Goal: Communication & Community: Share content

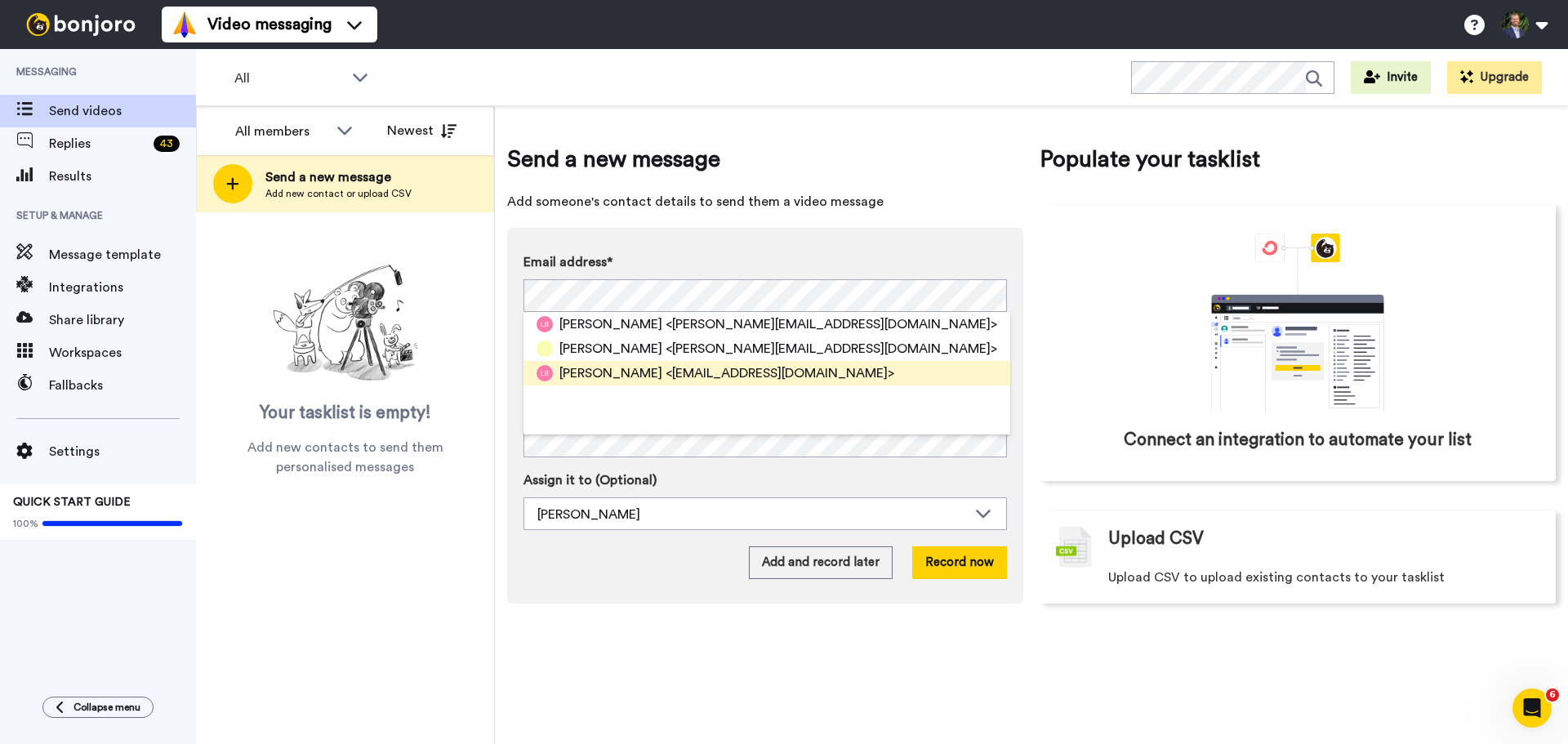
click at [697, 370] on span "<lauraarock@hotmail.com>" at bounding box center [780, 373] width 229 height 20
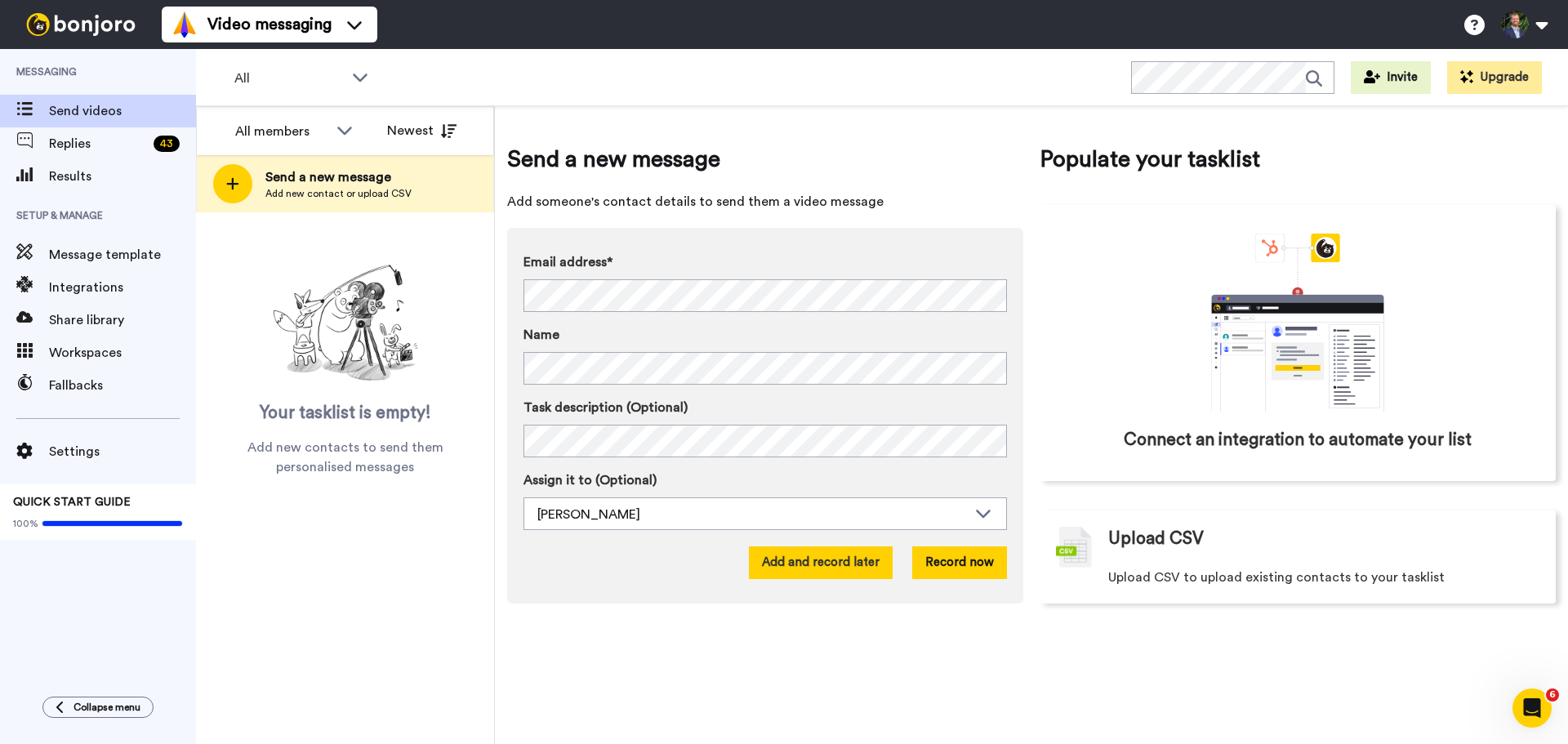
click at [877, 568] on button "Add and record later" at bounding box center [820, 563] width 144 height 32
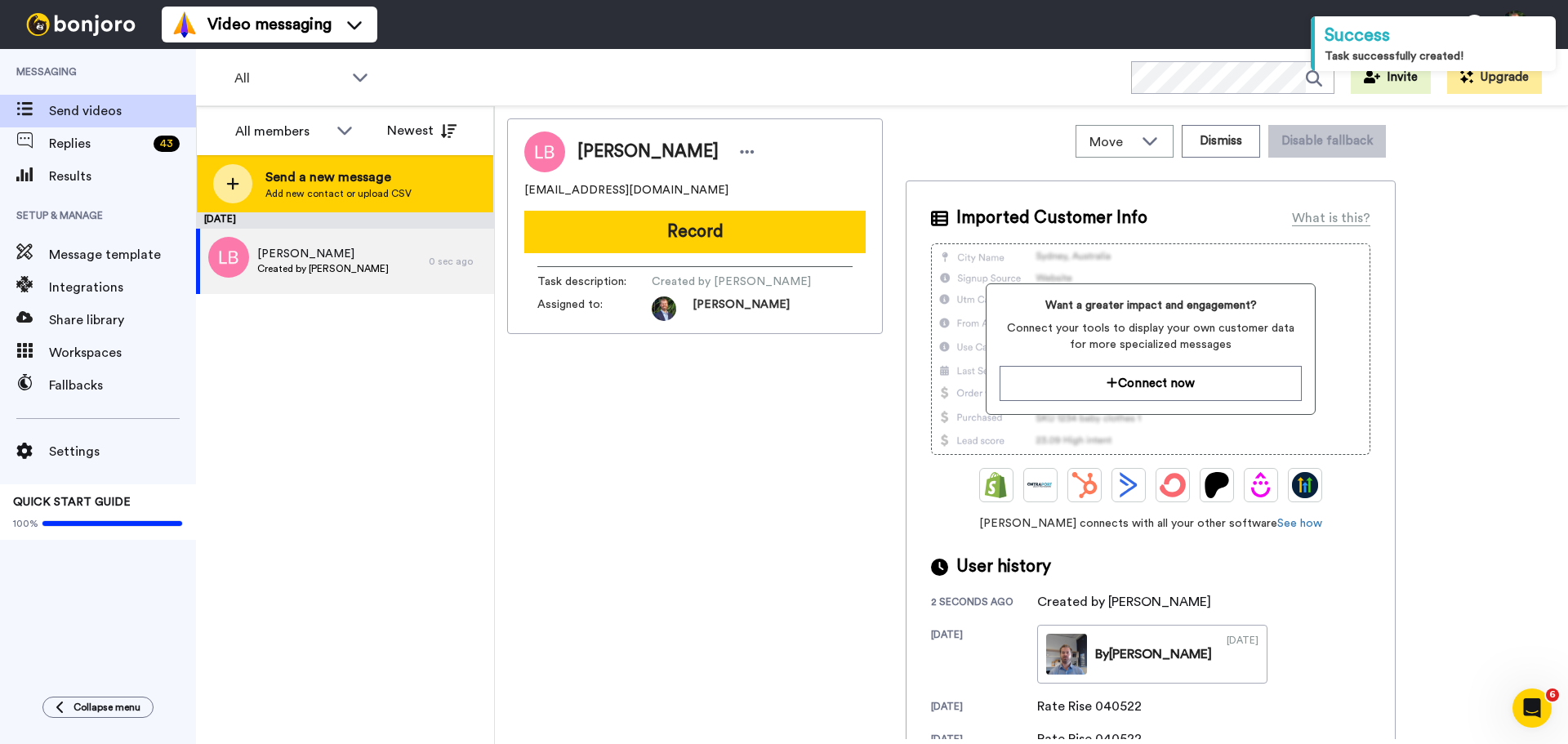
click at [223, 181] on div at bounding box center [232, 183] width 39 height 39
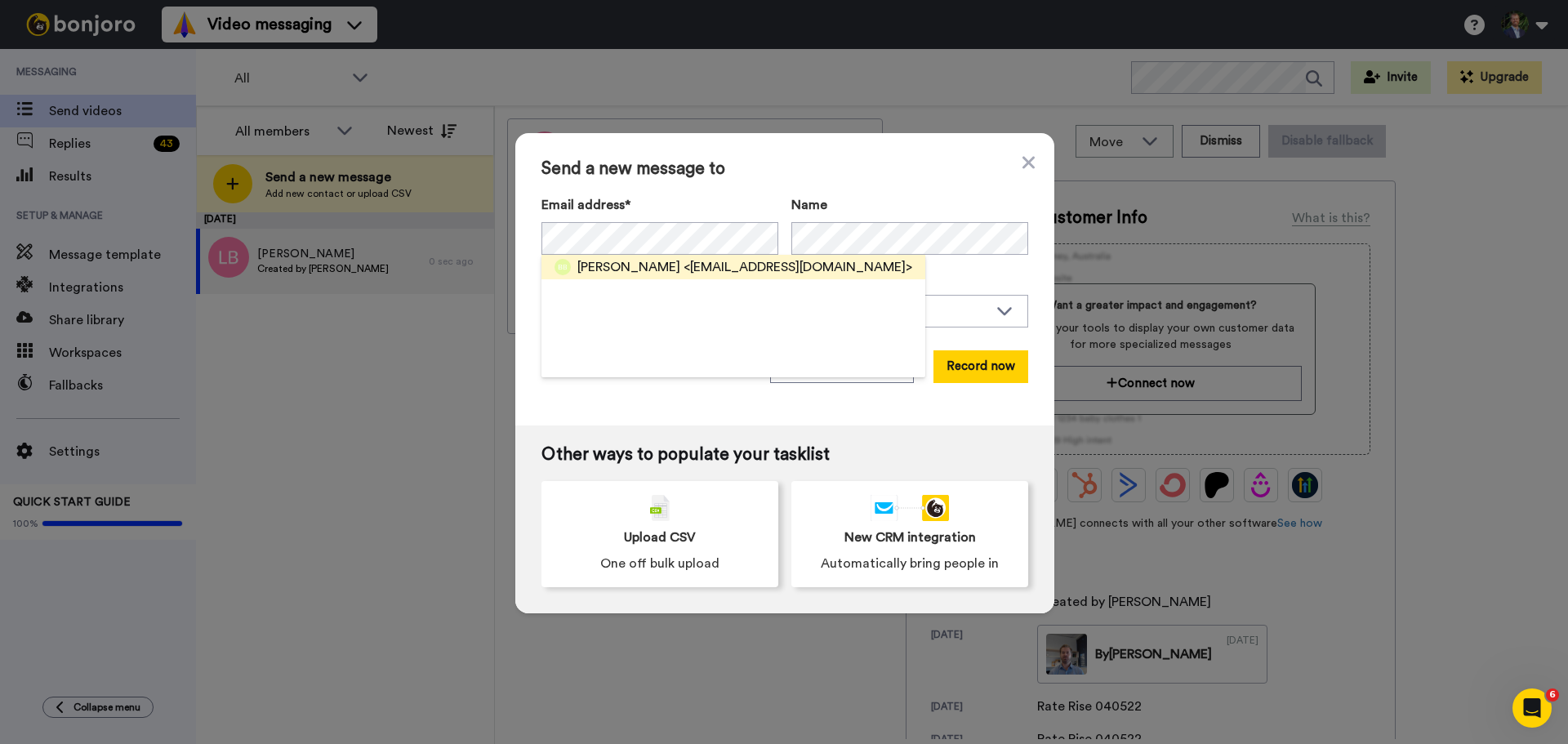
click at [622, 271] on span "[PERSON_NAME]" at bounding box center [629, 266] width 103 height 20
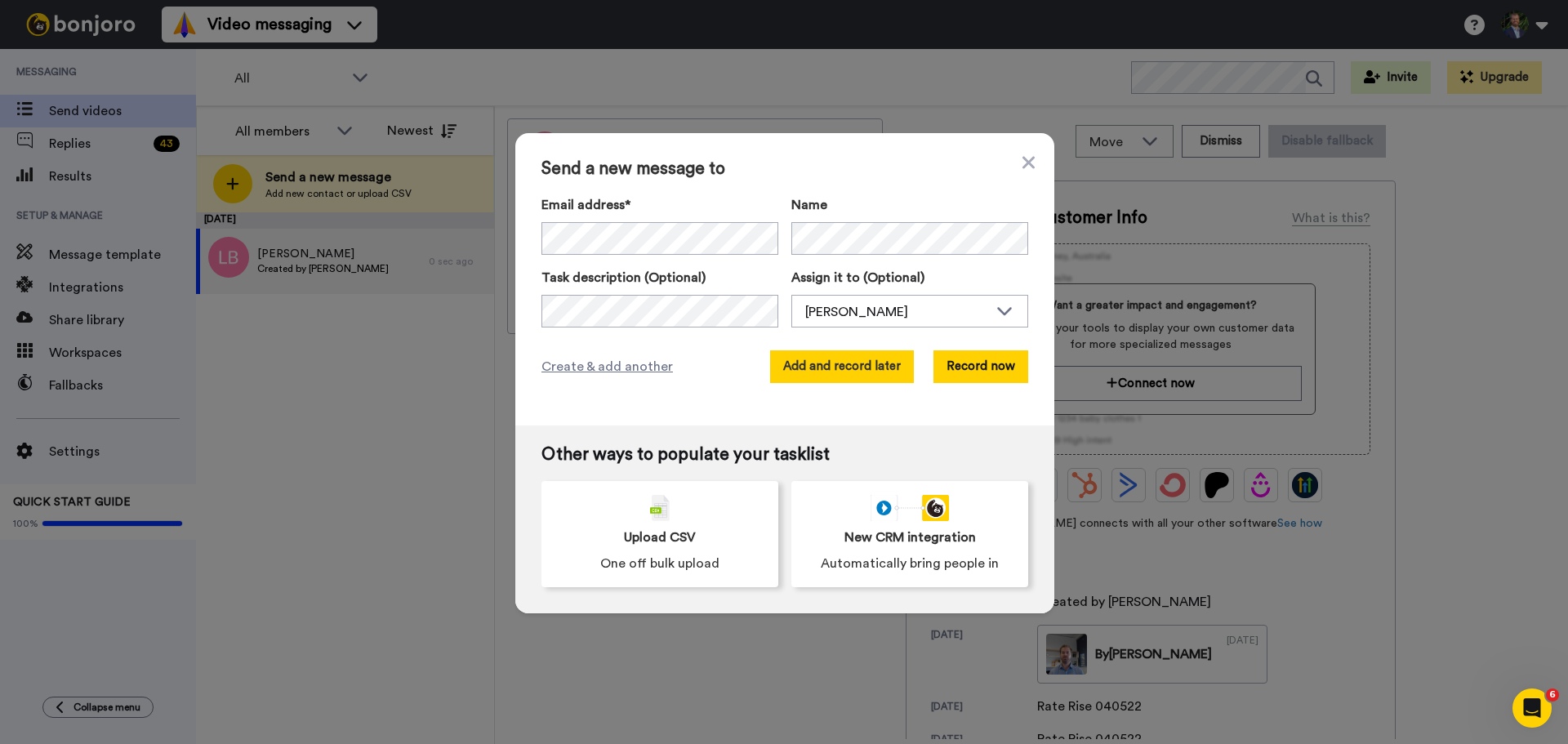
click at [871, 373] on button "Add and record later" at bounding box center [842, 367] width 144 height 32
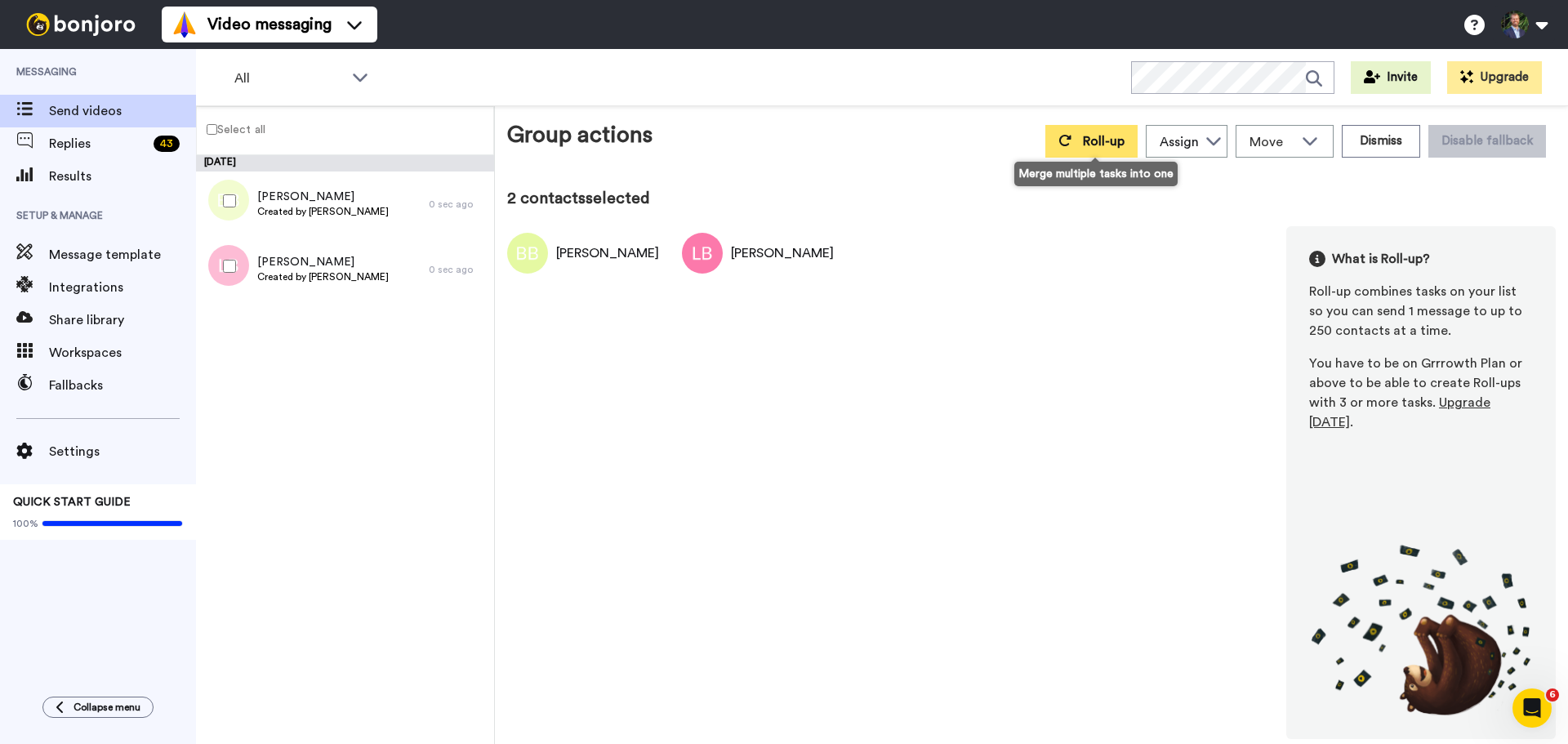
click at [1093, 151] on button "Roll-up" at bounding box center [1091, 141] width 93 height 32
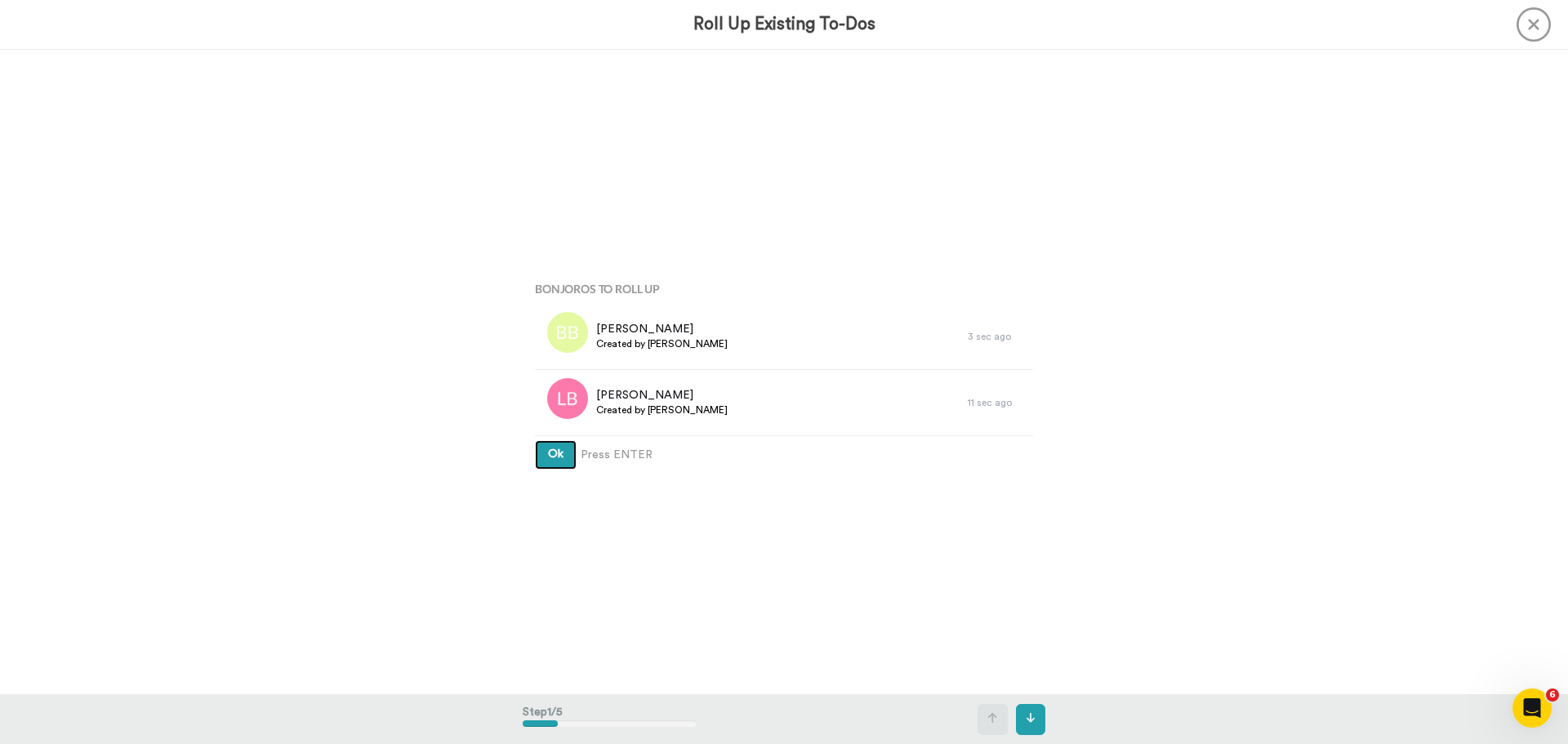
click at [535, 440] on button "Ok" at bounding box center [556, 455] width 42 height 30
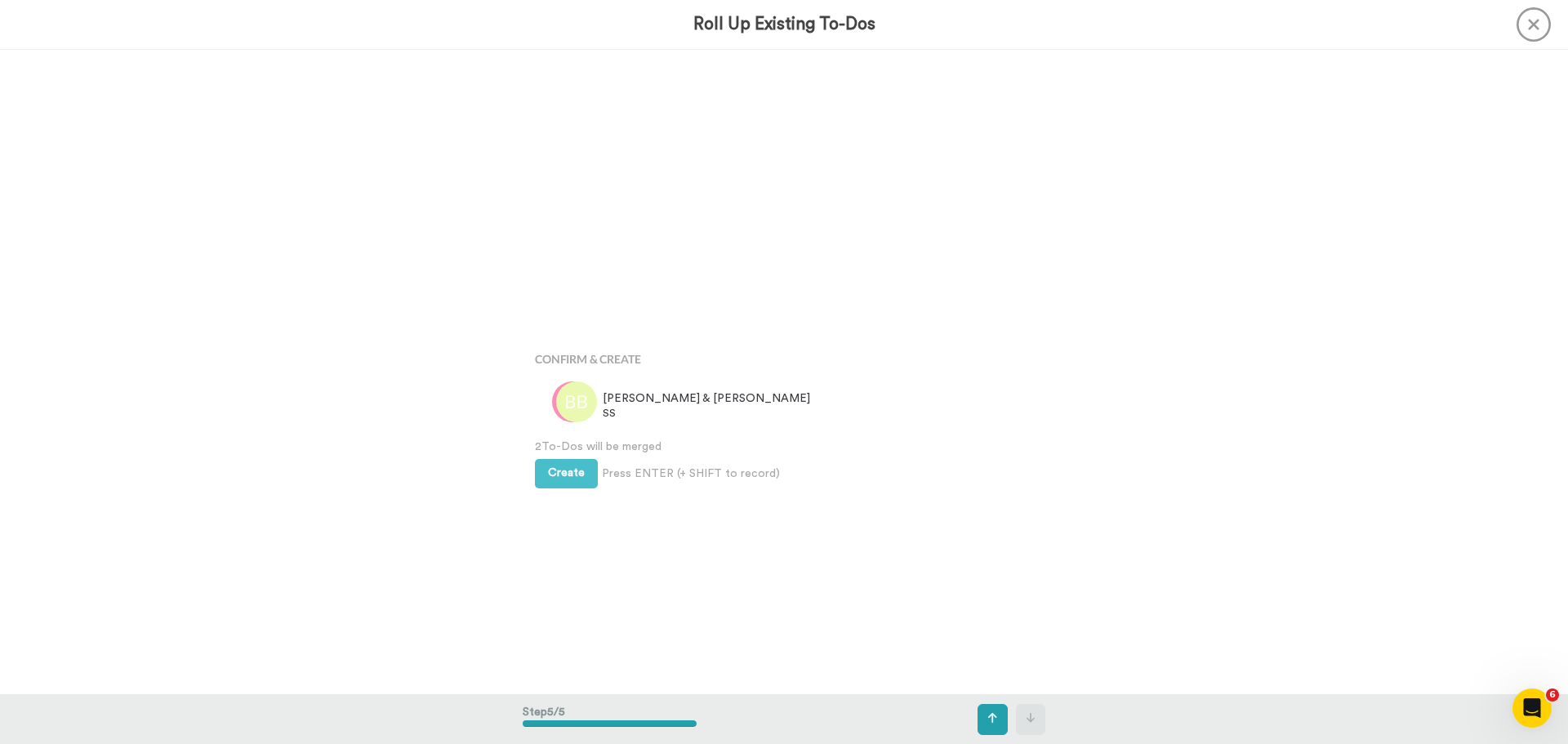
scroll to position [2581, 0]
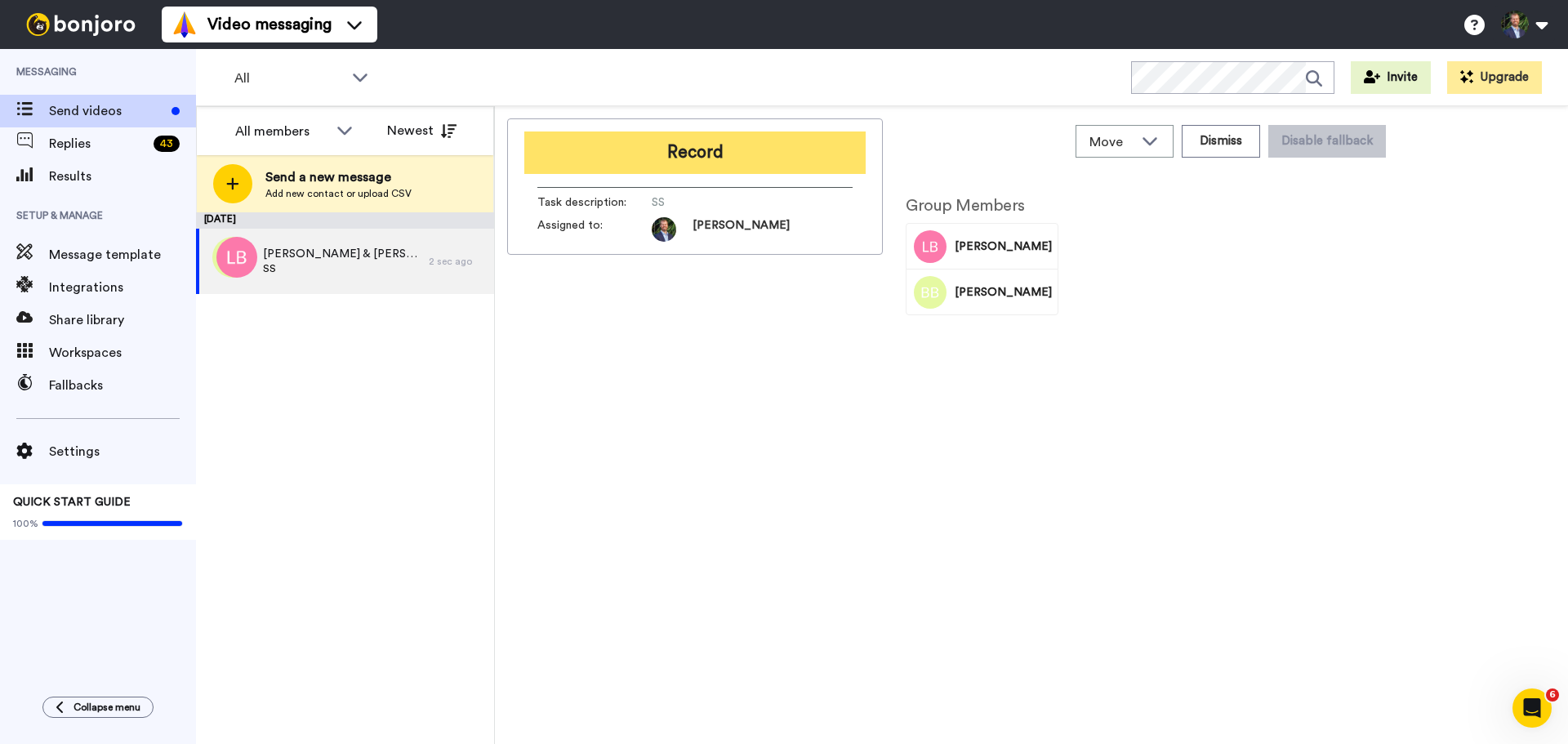
click at [729, 167] on button "Record" at bounding box center [695, 153] width 342 height 42
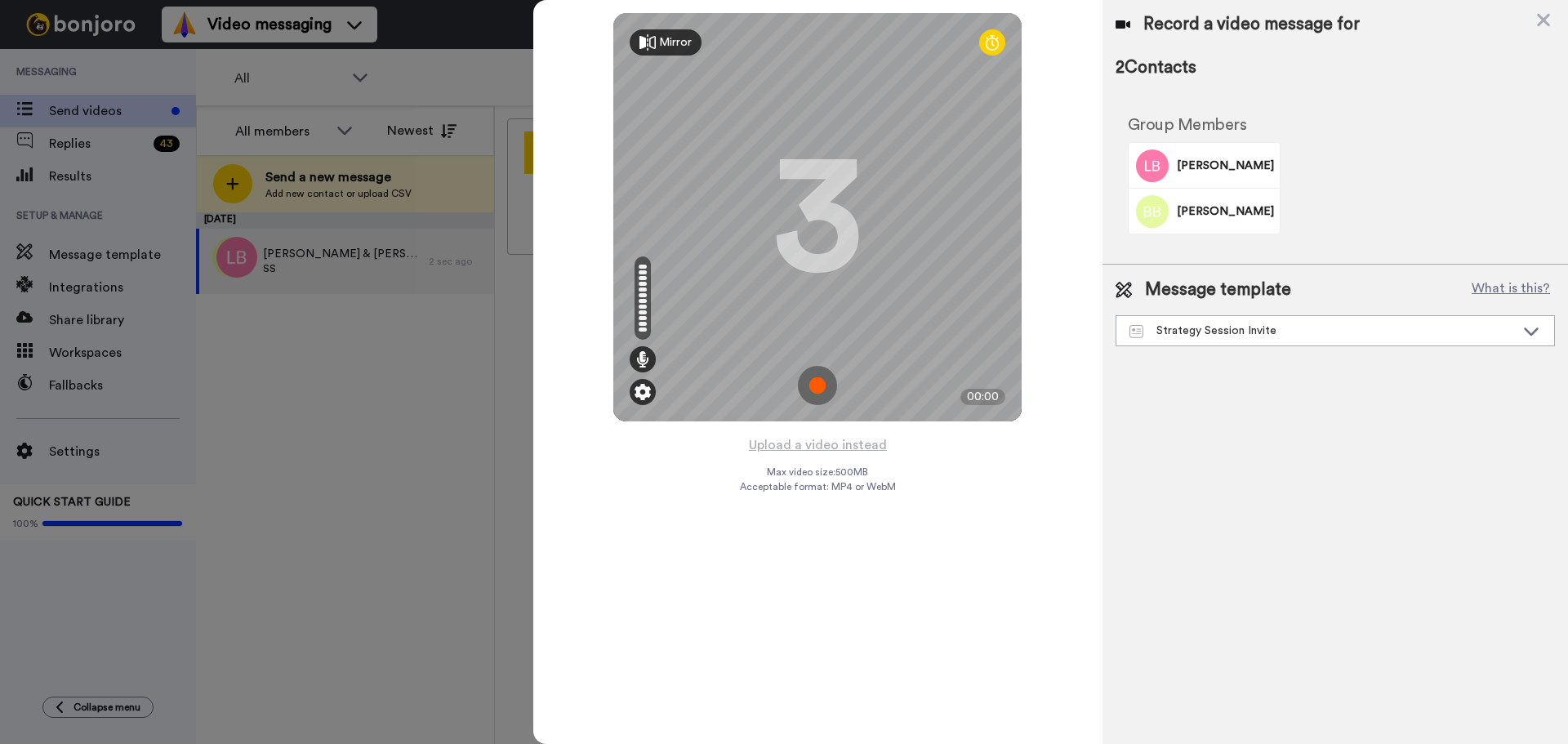
click at [645, 394] on img at bounding box center [643, 392] width 16 height 16
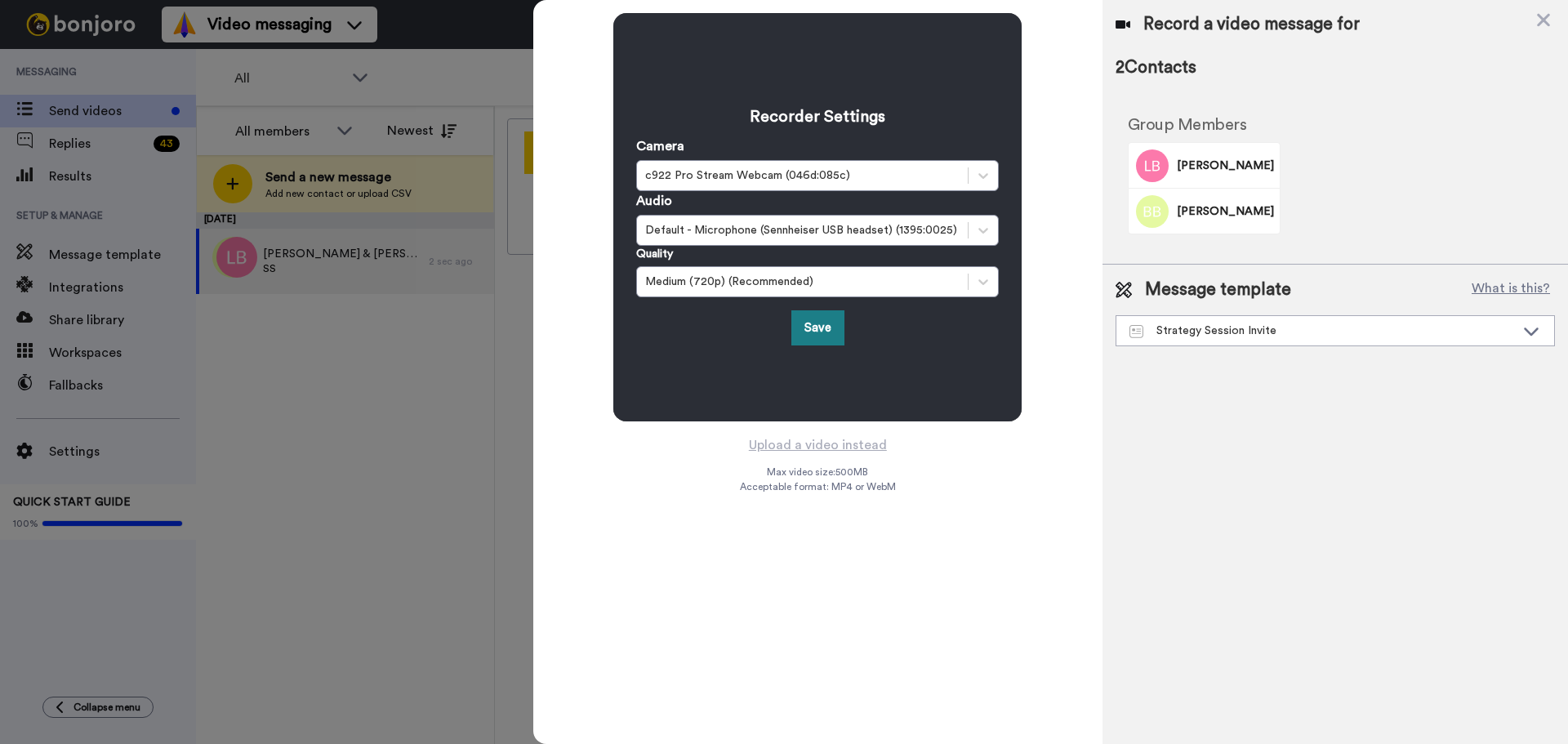
click at [832, 329] on button "Save" at bounding box center [818, 328] width 53 height 35
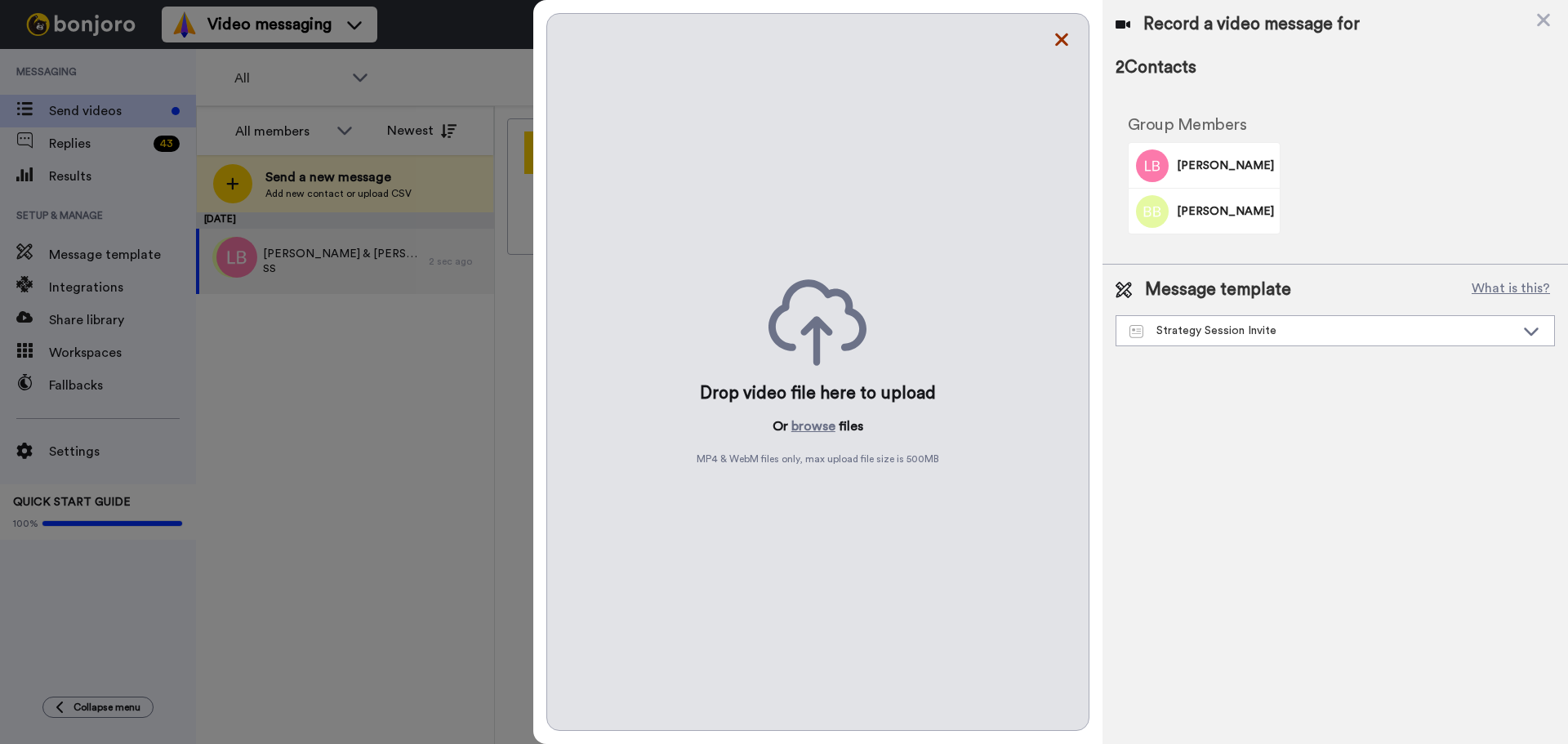
click at [1059, 45] on icon at bounding box center [1062, 39] width 16 height 20
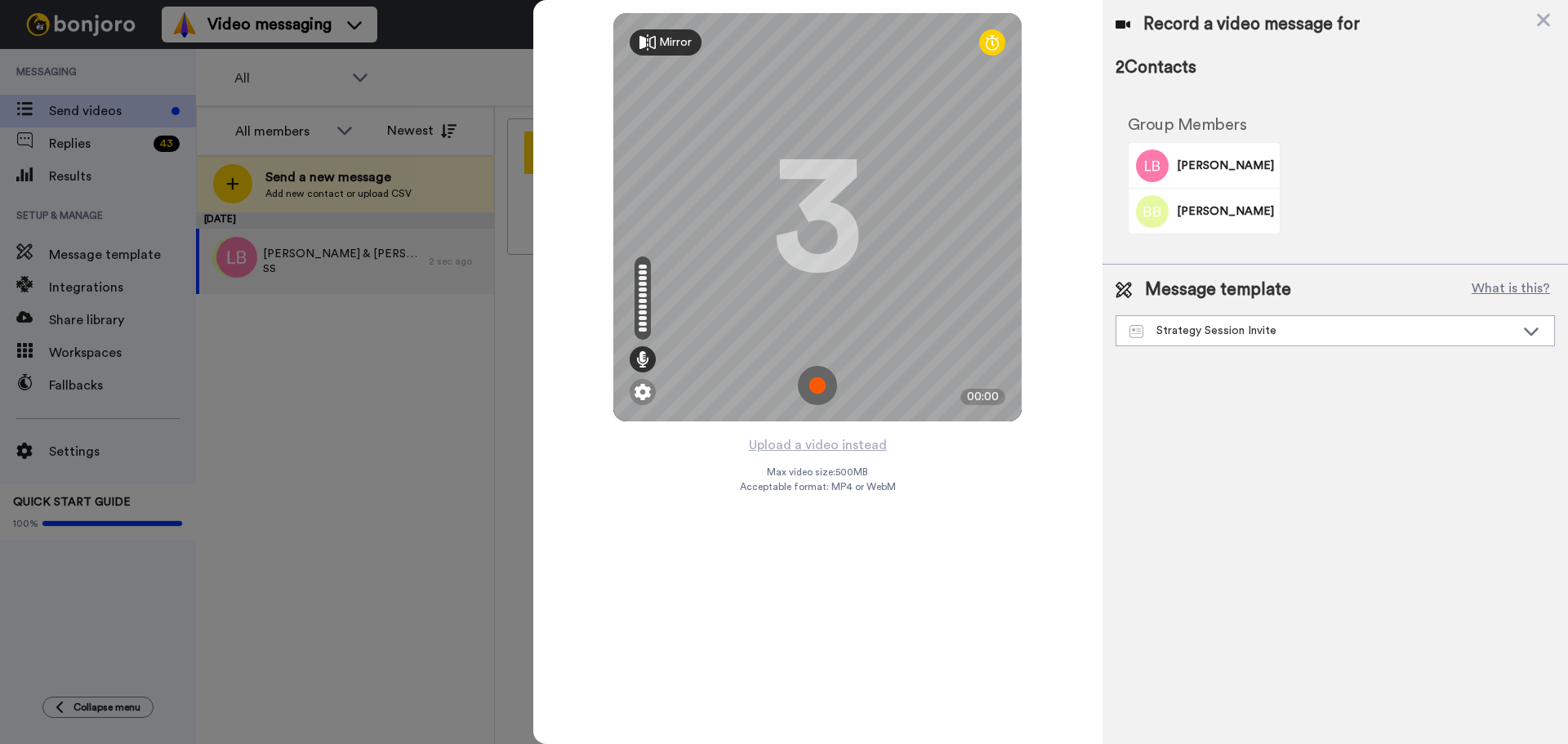
click at [823, 373] on img at bounding box center [817, 385] width 39 height 39
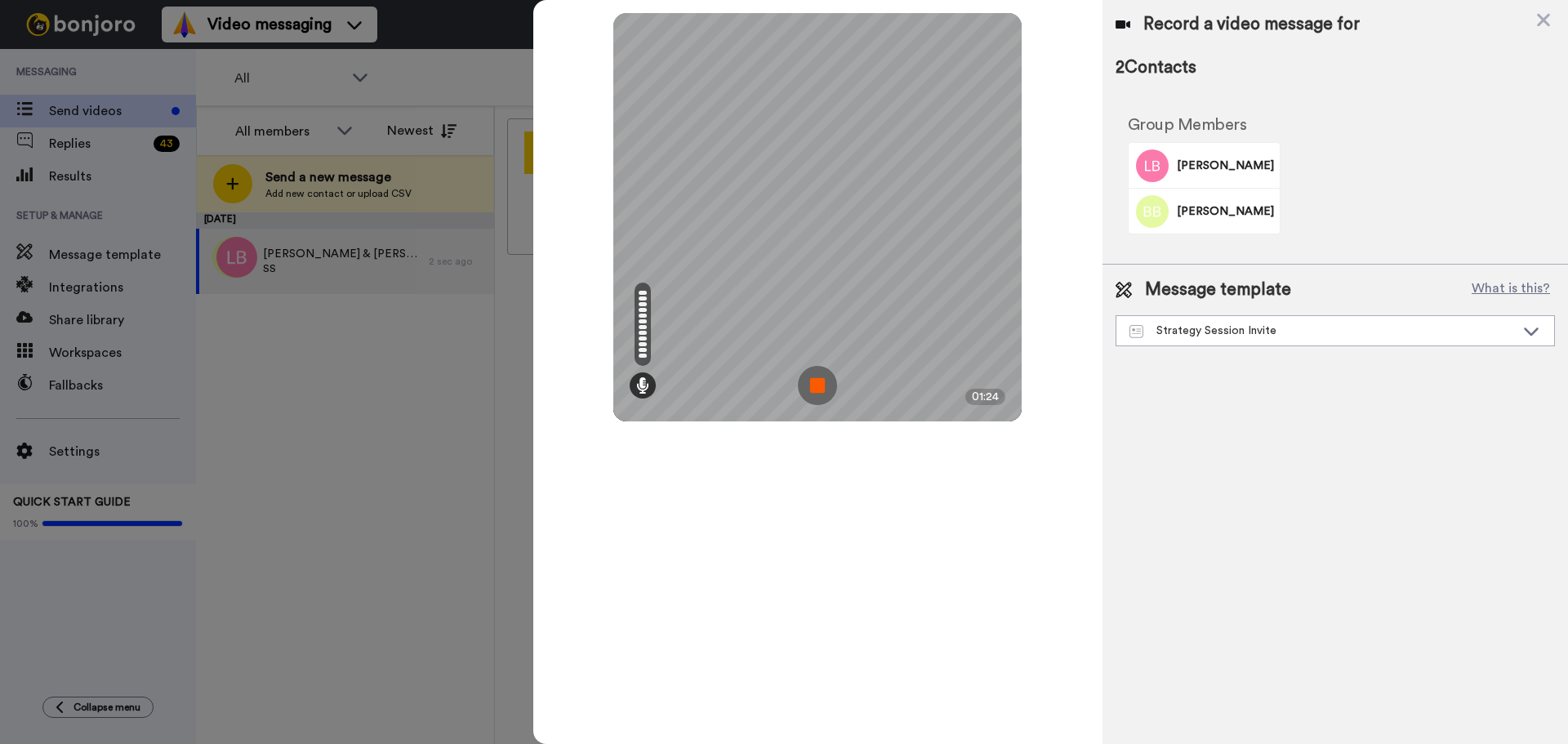
click at [823, 377] on img at bounding box center [817, 385] width 39 height 39
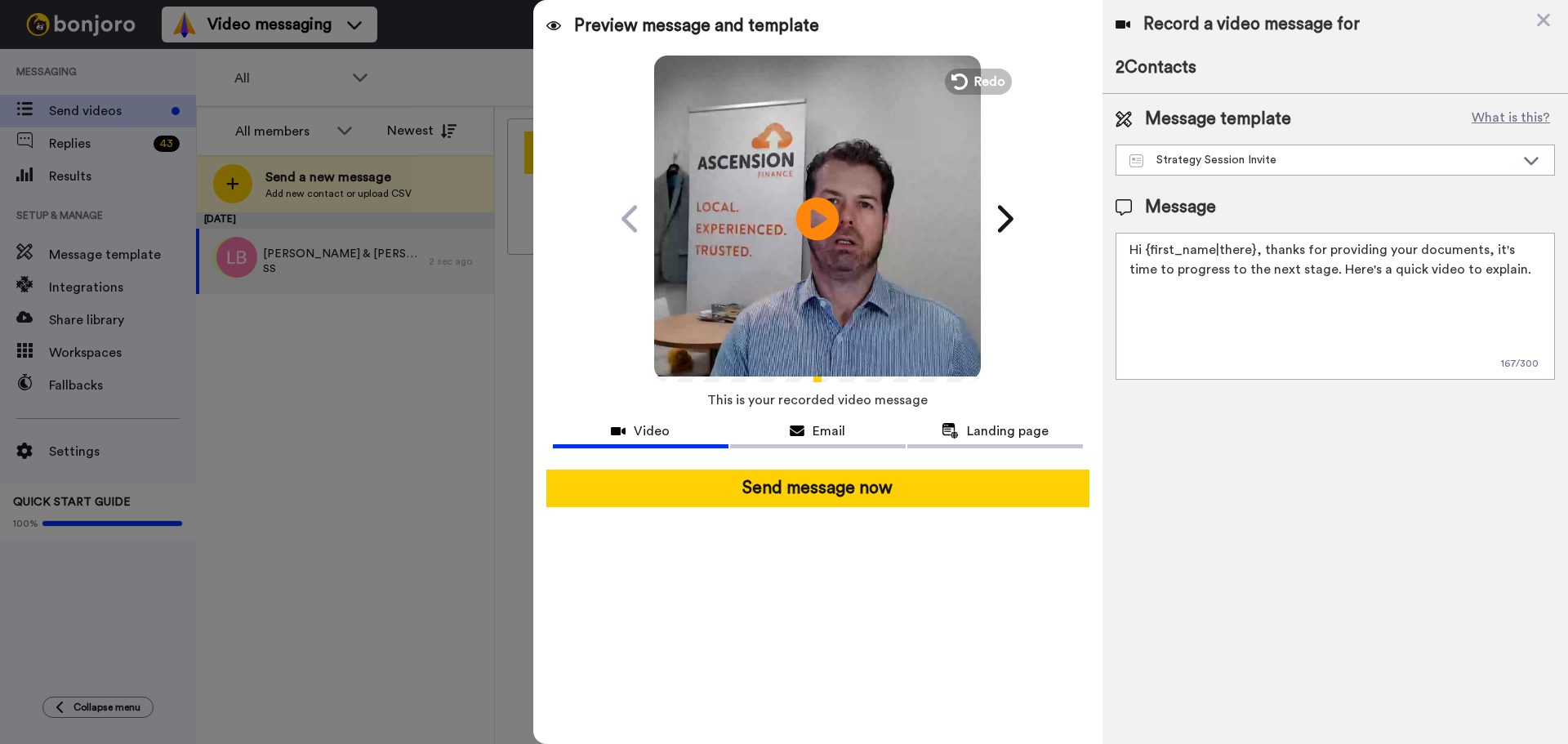
click at [822, 214] on icon at bounding box center [817, 218] width 43 height 43
click at [857, 189] on video at bounding box center [817, 217] width 327 height 327
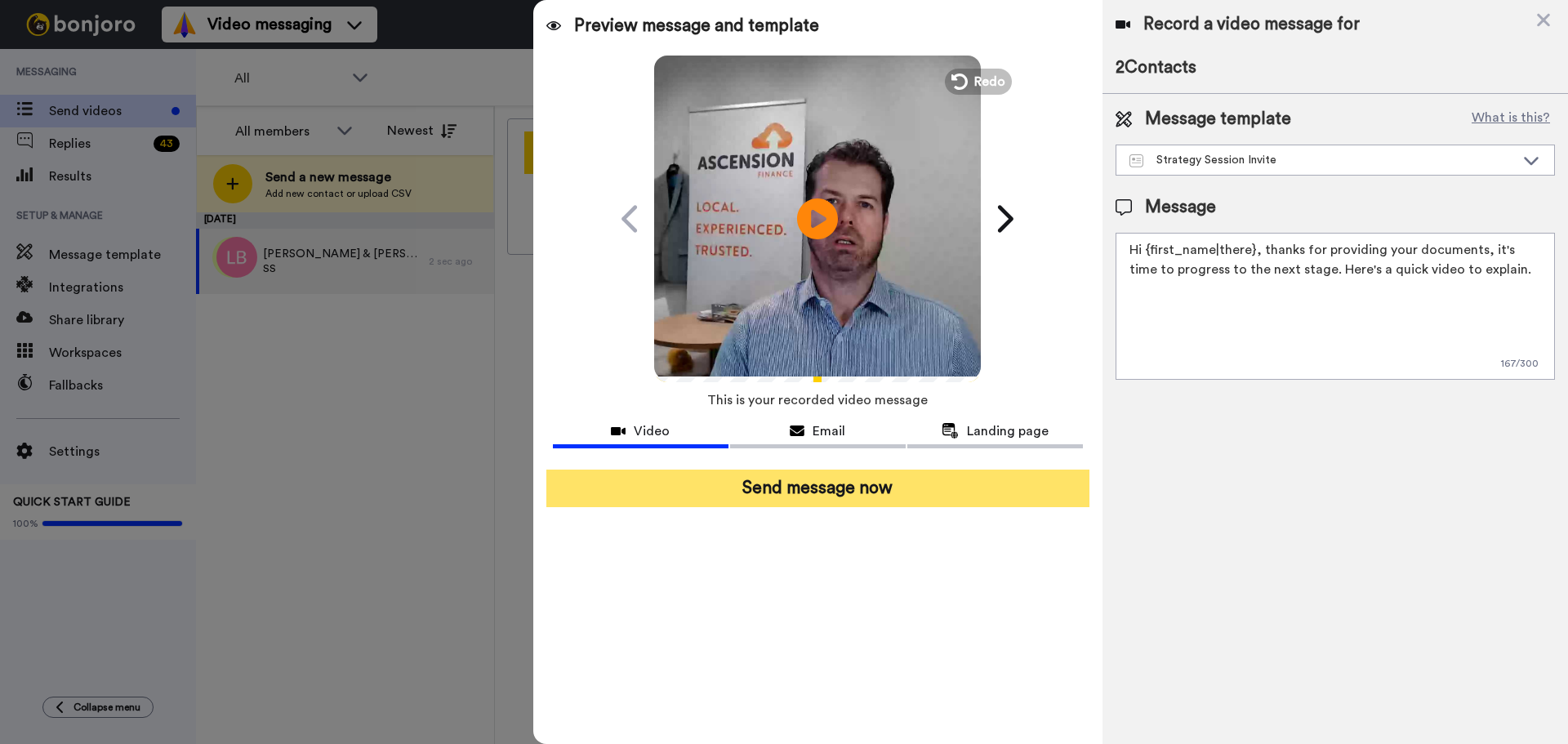
click at [832, 487] on button "Send message now" at bounding box center [817, 488] width 543 height 37
